Goal: Task Accomplishment & Management: Manage account settings

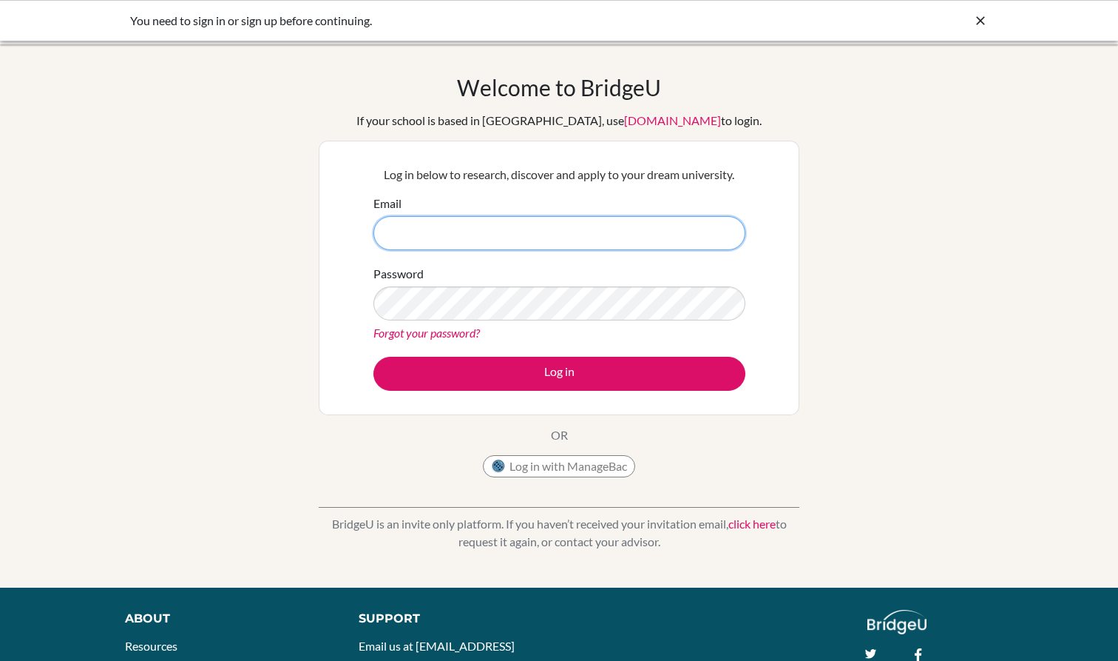
click at [501, 233] on input "Email" at bounding box center [560, 233] width 372 height 34
type input "[PERSON_NAME][EMAIL_ADDRESS][PERSON_NAME][DOMAIN_NAME]"
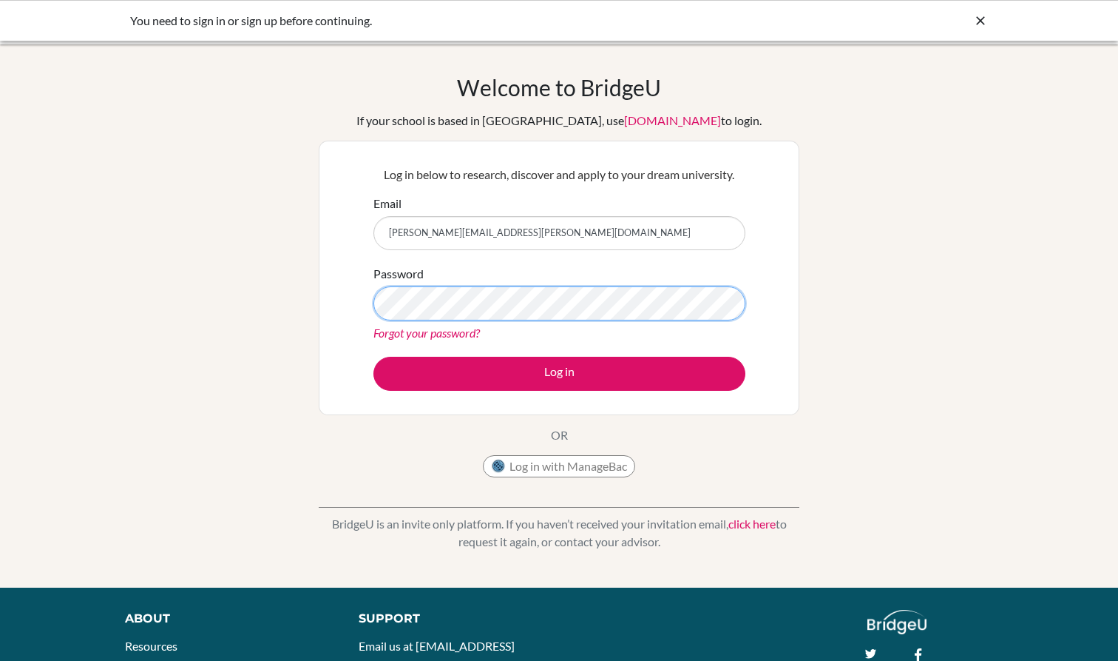
click at [559, 373] on button "Log in" at bounding box center [560, 374] width 372 height 34
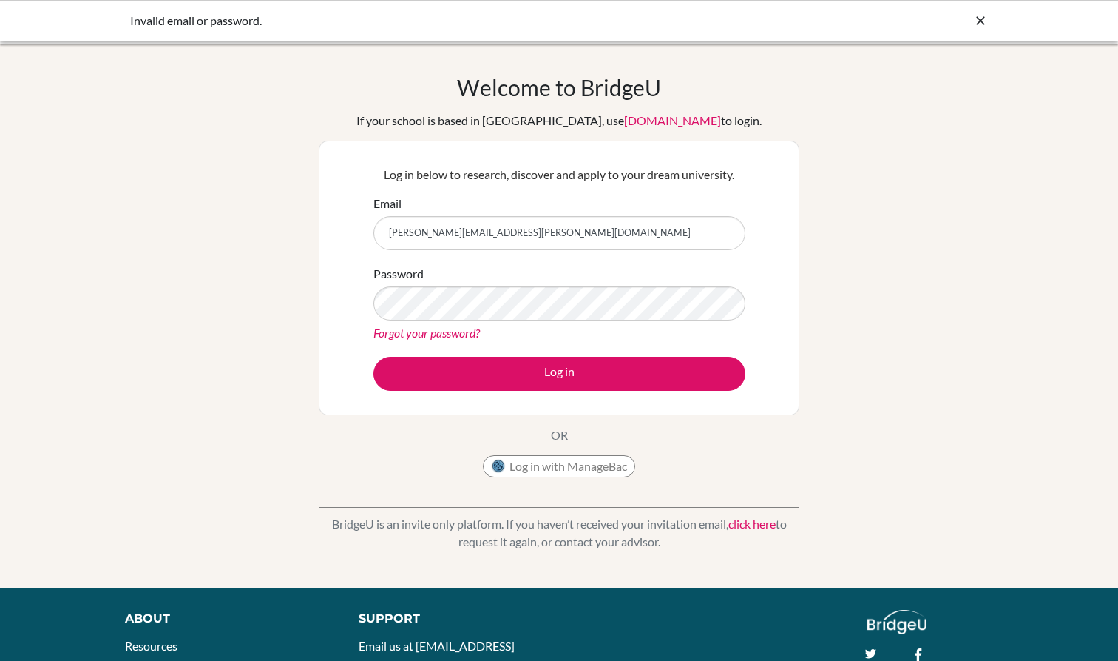
click at [980, 26] on icon at bounding box center [980, 20] width 15 height 15
drag, startPoint x: 0, startPoint y: 0, endPoint x: 546, endPoint y: 233, distance: 593.5
click at [546, 233] on input "Email" at bounding box center [560, 233] width 372 height 34
type input "[PERSON_NAME][EMAIL_ADDRESS][PERSON_NAME][DOMAIN_NAME]"
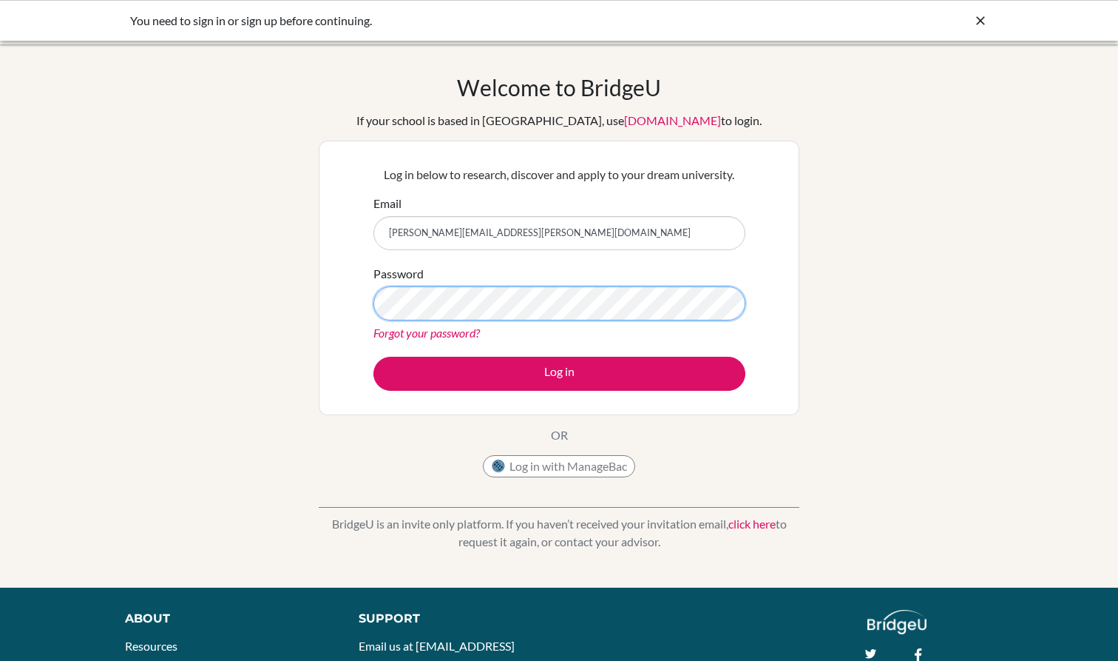
click at [559, 373] on button "Log in" at bounding box center [560, 374] width 372 height 34
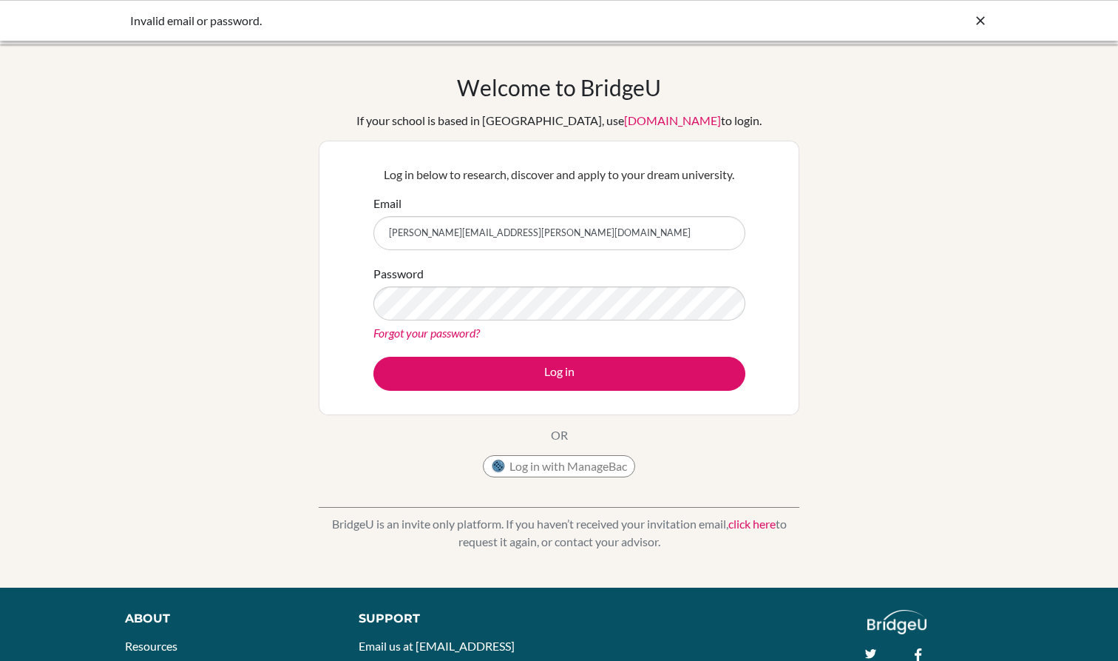
click at [723, 234] on input "kiana.kusumo@gmail.com" at bounding box center [560, 233] width 372 height 34
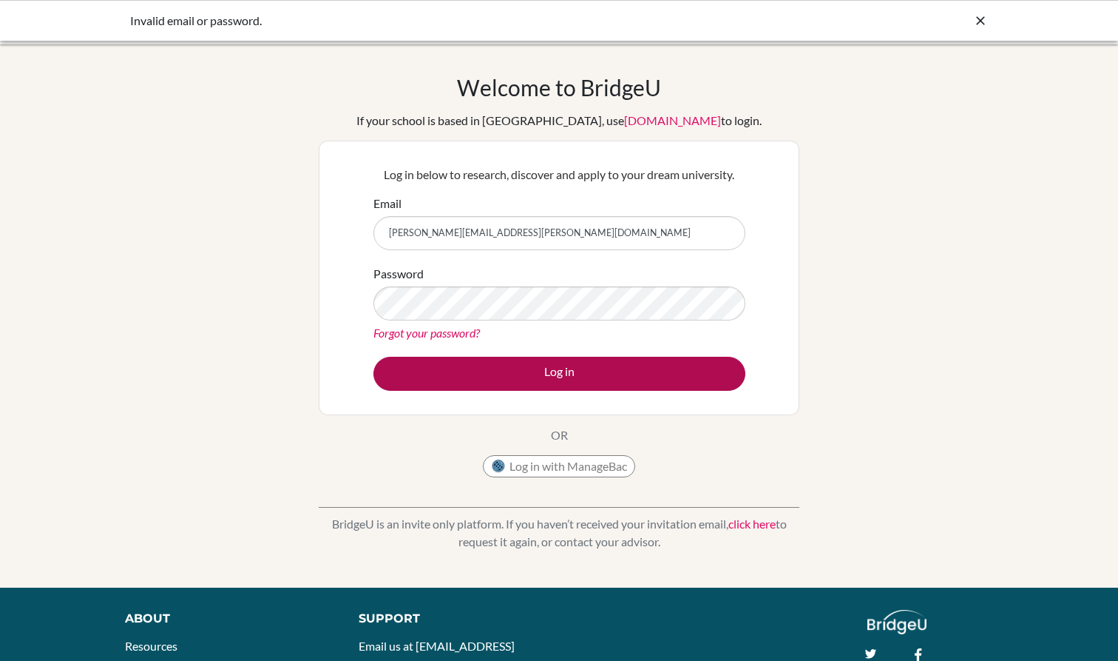
click at [632, 368] on button "Log in" at bounding box center [560, 374] width 372 height 34
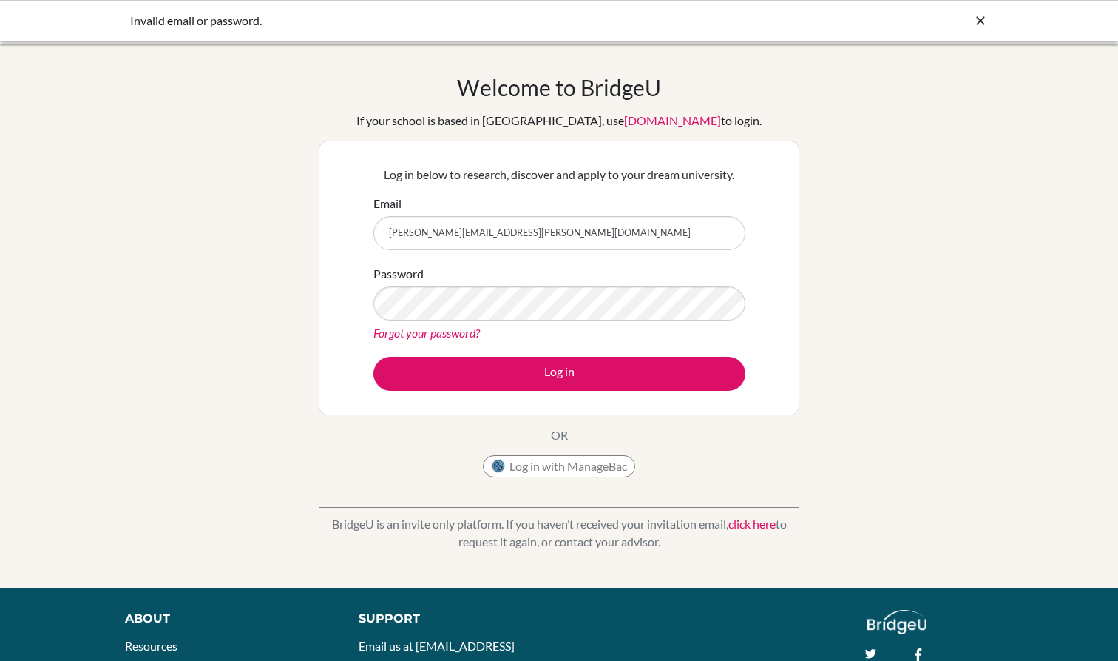
click at [661, 98] on div "Welcome to BridgeU If your school is based in China, use app.bridge-u.com.cn to…" at bounding box center [559, 279] width 481 height 411
click at [457, 239] on input "kiana.kusumo@gmail.com" at bounding box center [560, 233] width 372 height 34
drag, startPoint x: 453, startPoint y: 236, endPoint x: 547, endPoint y: 236, distance: 94.7
click at [547, 236] on input "kiana.kusumo@gmail.com" at bounding box center [560, 233] width 372 height 34
type input "[PERSON_NAME][EMAIL_ADDRESS][PERSON_NAME][DOMAIN_NAME]"
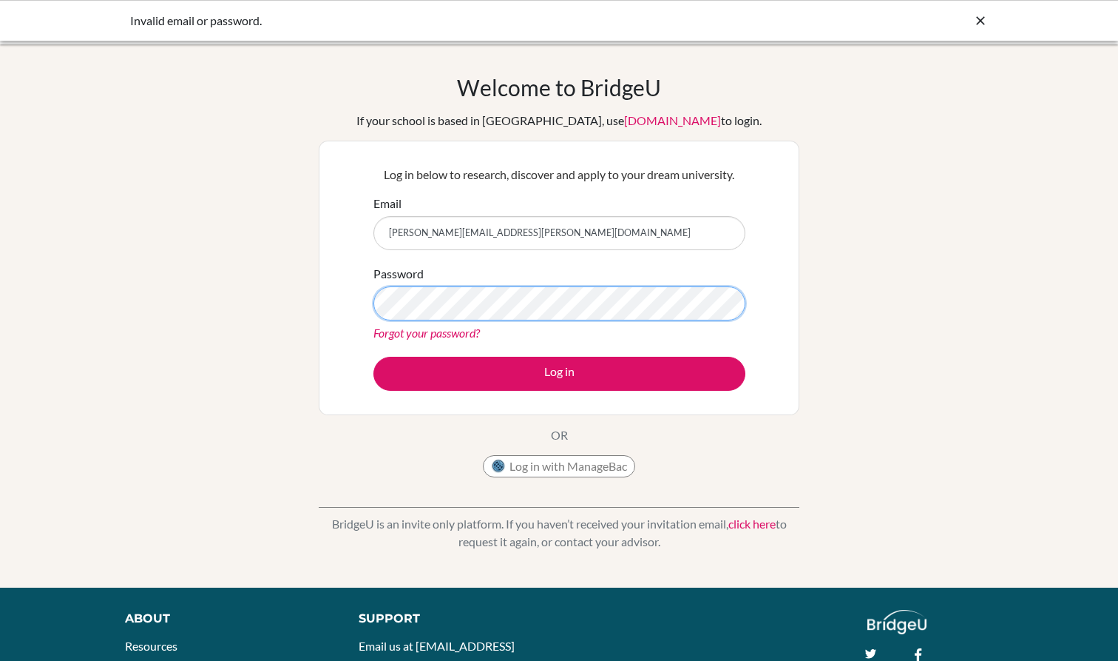
click at [559, 373] on button "Log in" at bounding box center [560, 374] width 372 height 34
